Goal: Information Seeking & Learning: Understand process/instructions

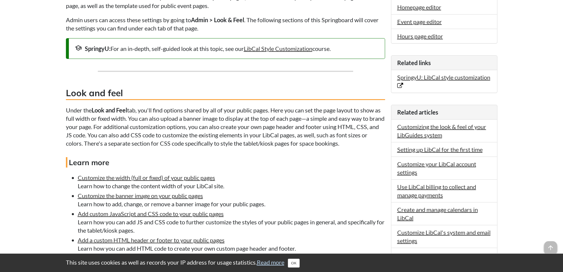
scroll to position [82, 0]
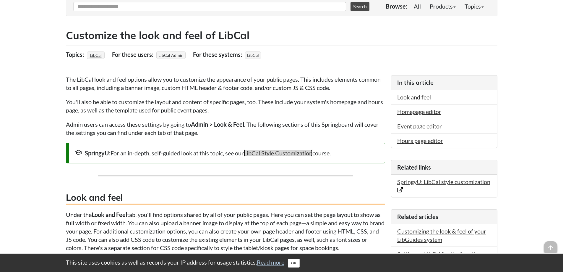
click at [273, 152] on link "LibCal Style Customization" at bounding box center [278, 152] width 69 height 7
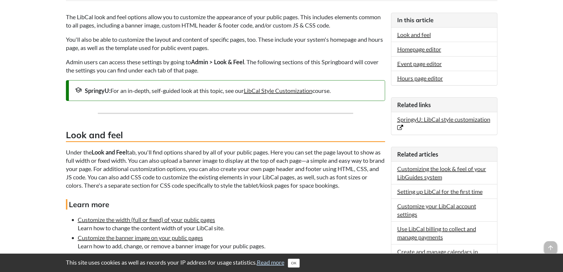
scroll to position [148, 0]
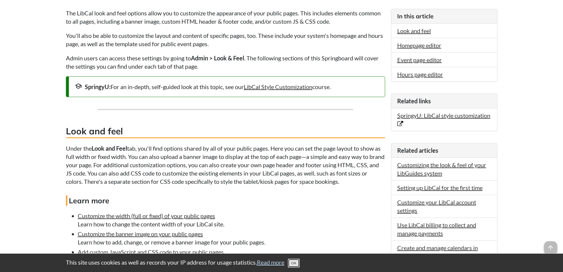
click at [300, 262] on button "OK" at bounding box center [294, 262] width 12 height 9
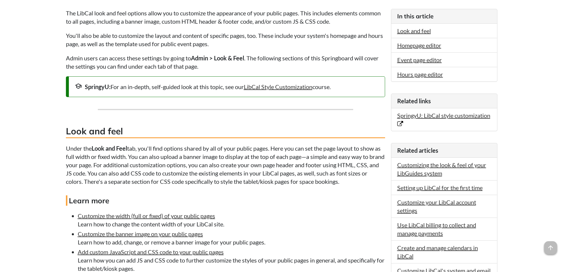
drag, startPoint x: 282, startPoint y: 153, endPoint x: 239, endPoint y: 153, distance: 42.6
click at [239, 153] on p "Under the Look and Feel tab, you'll find options shared by all of your public p…" at bounding box center [225, 164] width 319 height 41
drag, startPoint x: 227, startPoint y: 151, endPoint x: 372, endPoint y: 182, distance: 149.0
click at [372, 182] on p "Under the Look and Feel tab, you'll find options shared by all of your public p…" at bounding box center [225, 164] width 319 height 41
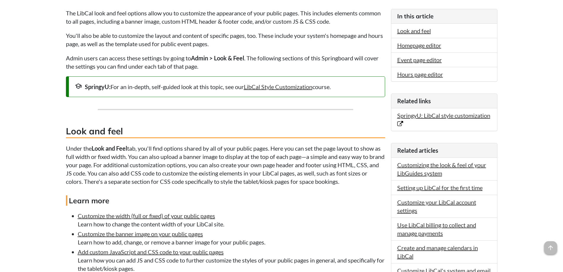
drag, startPoint x: 371, startPoint y: 183, endPoint x: 382, endPoint y: 181, distance: 11.1
click at [382, 181] on p "Under the Look and Feel tab, you'll find options shared by all of your public p…" at bounding box center [225, 164] width 319 height 41
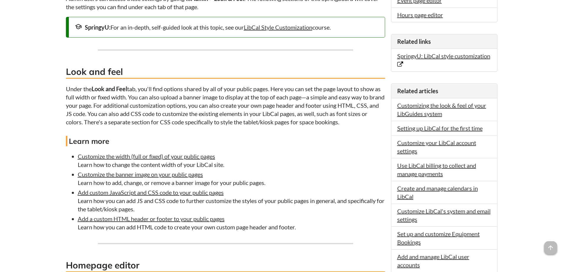
scroll to position [236, 0]
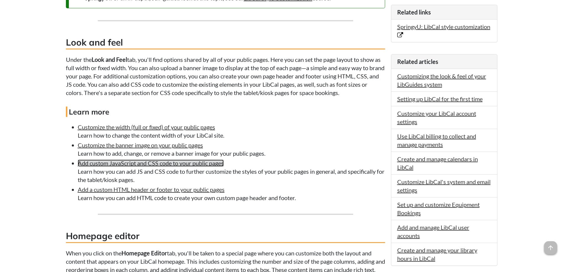
click at [158, 165] on link "Add custom JavaScript and CSS code to your public pages" at bounding box center [151, 162] width 146 height 7
